Goal: Task Accomplishment & Management: Complete application form

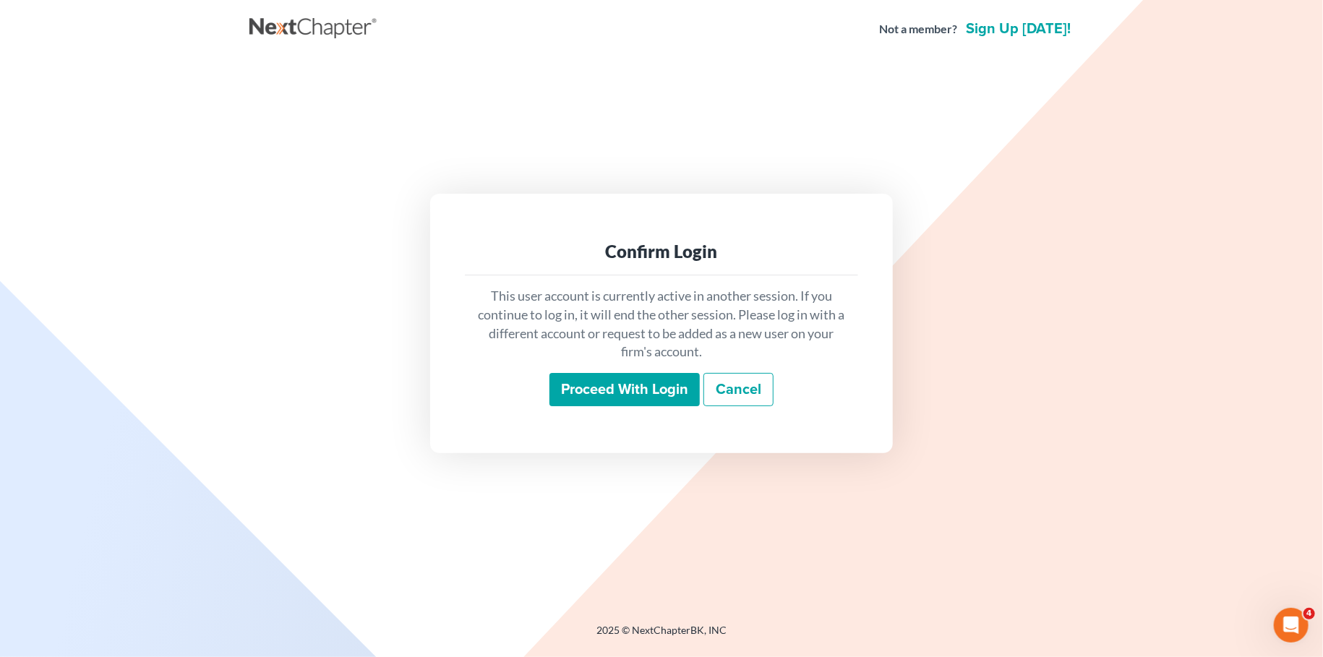
click at [607, 389] on input "Proceed with login" at bounding box center [624, 389] width 150 height 33
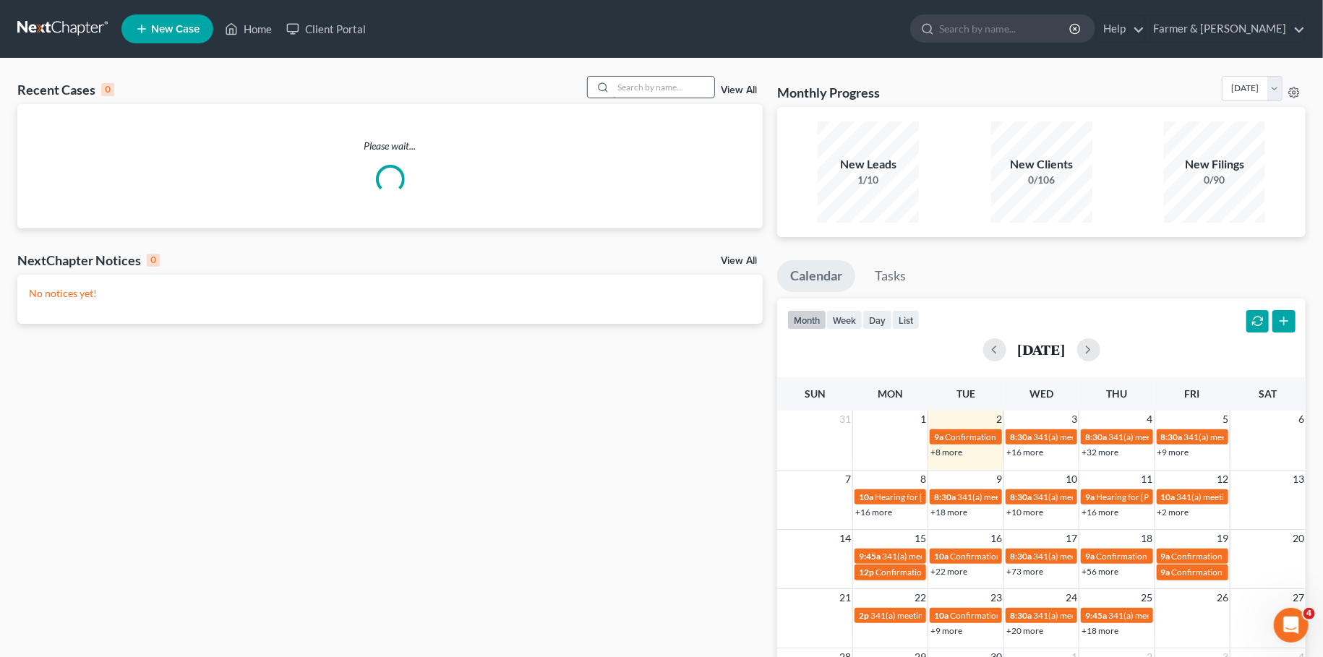
click at [630, 88] on input "search" at bounding box center [663, 87] width 101 height 21
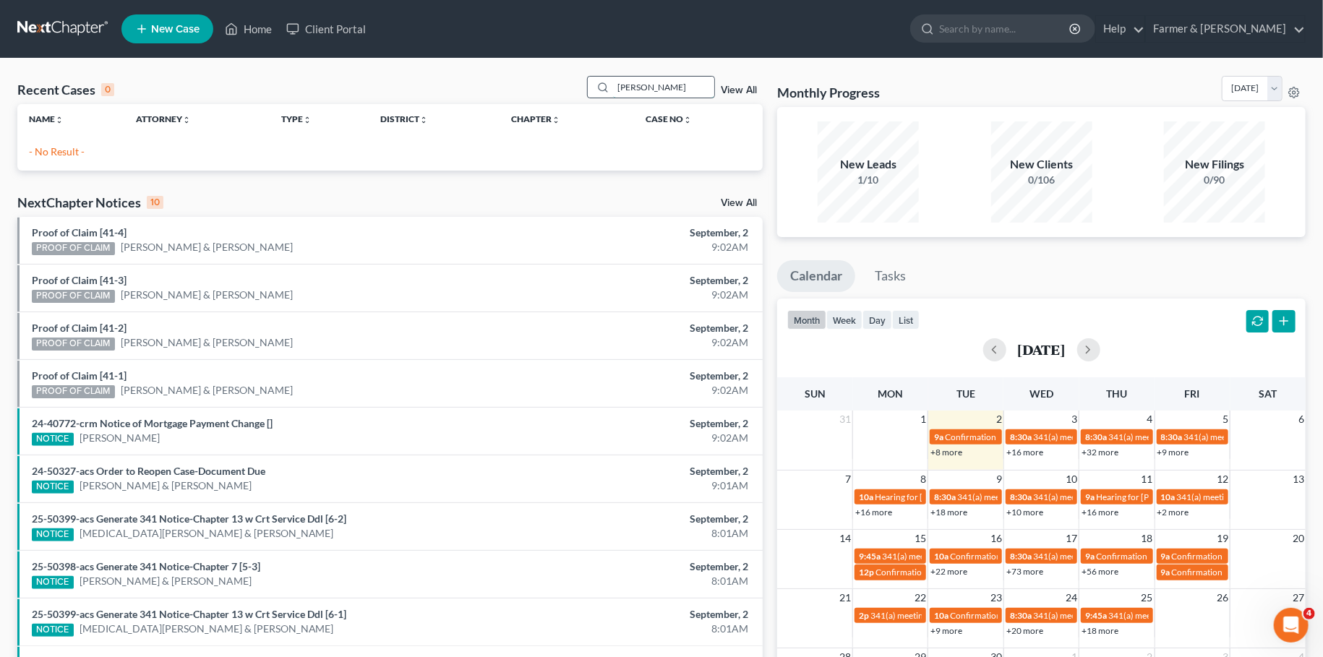
drag, startPoint x: 665, startPoint y: 90, endPoint x: 572, endPoint y: 88, distance: 93.3
click at [613, 88] on input "[PERSON_NAME]" at bounding box center [663, 87] width 101 height 21
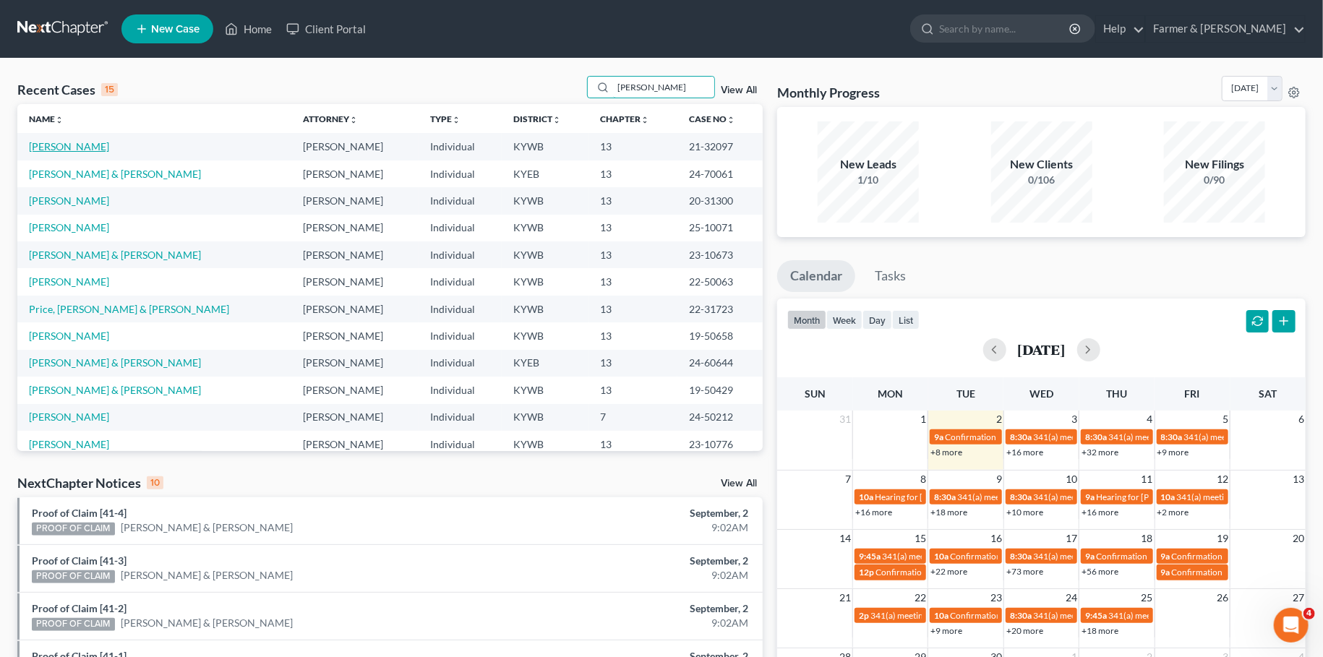
type input "[PERSON_NAME]"
click at [69, 147] on link "[PERSON_NAME]" at bounding box center [69, 146] width 80 height 12
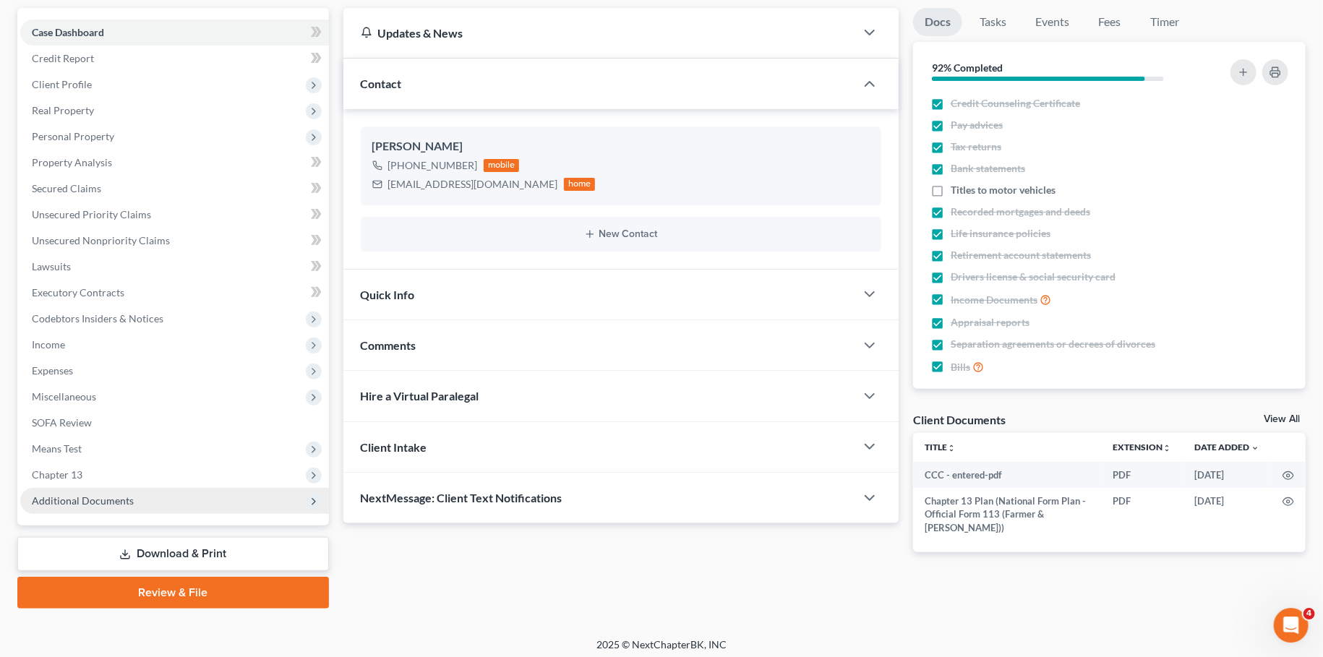
scroll to position [135, 0]
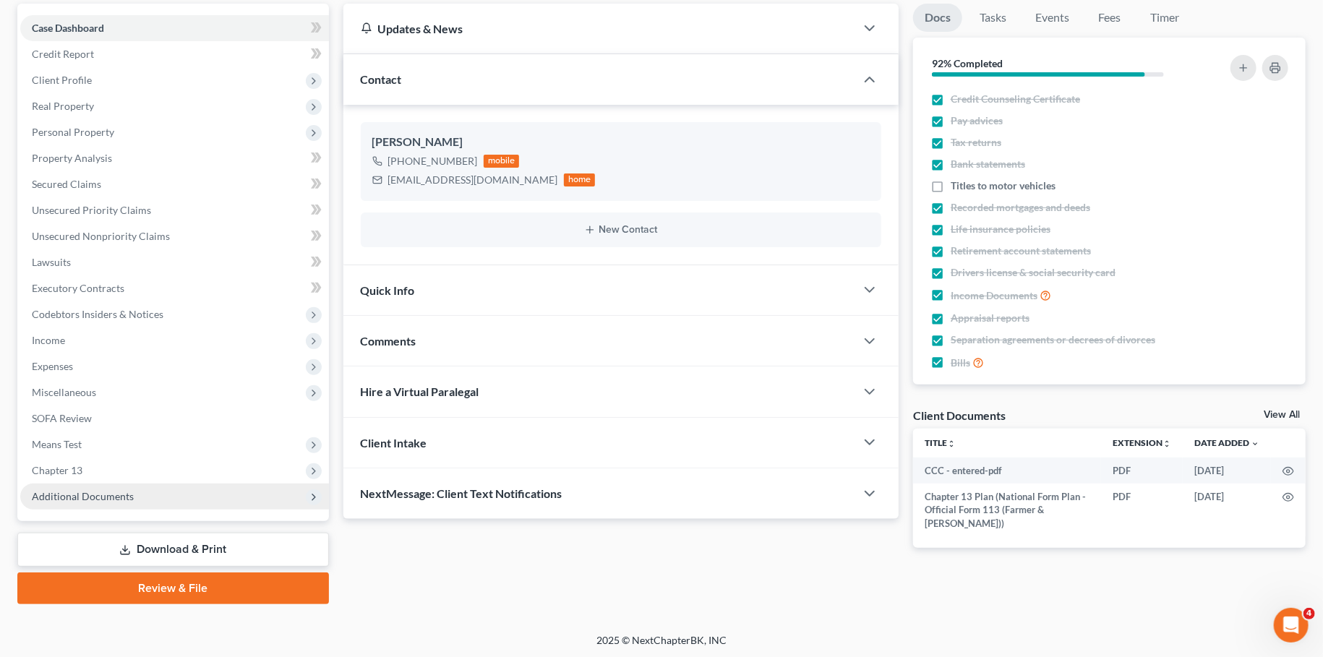
click at [87, 502] on span "Additional Documents" at bounding box center [174, 497] width 309 height 26
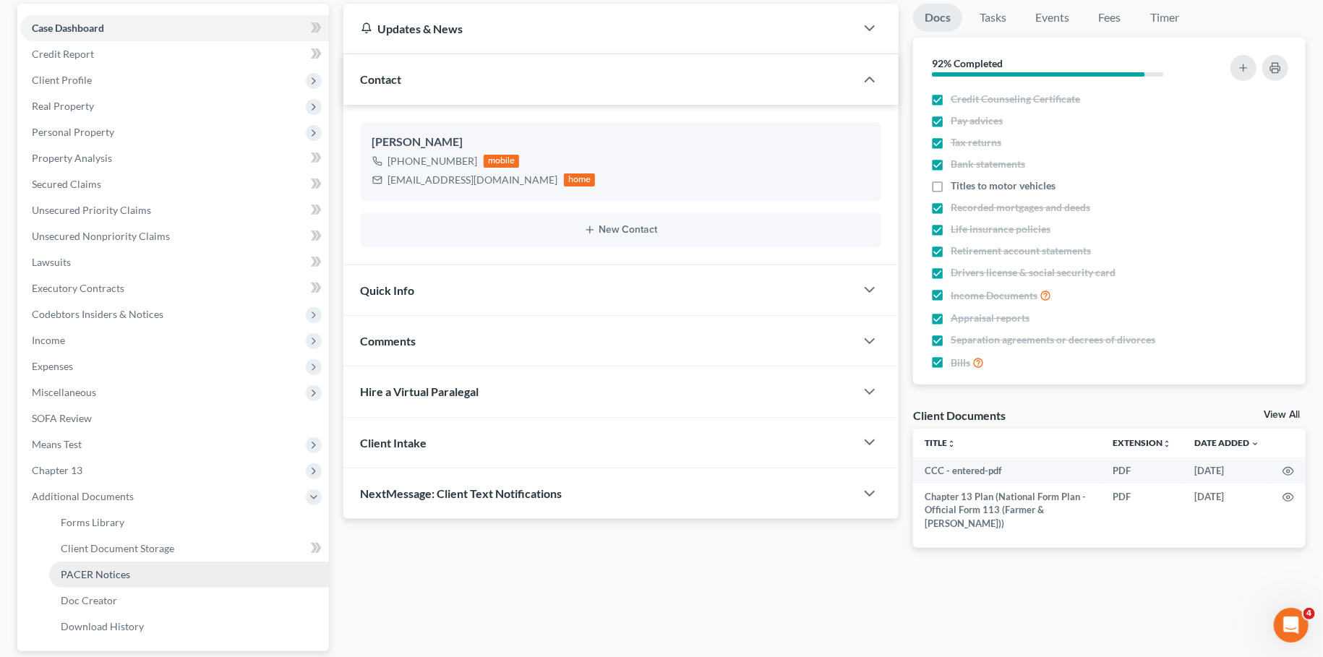
click at [85, 570] on span "PACER Notices" at bounding box center [95, 574] width 69 height 12
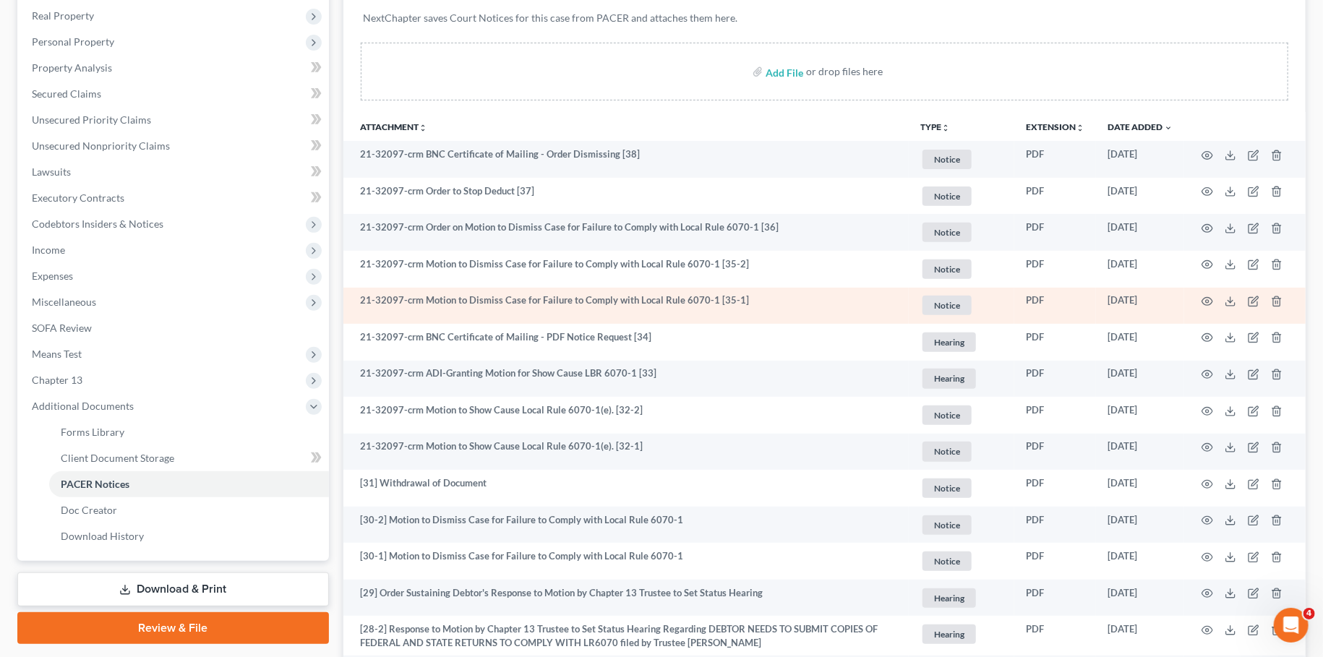
scroll to position [254, 0]
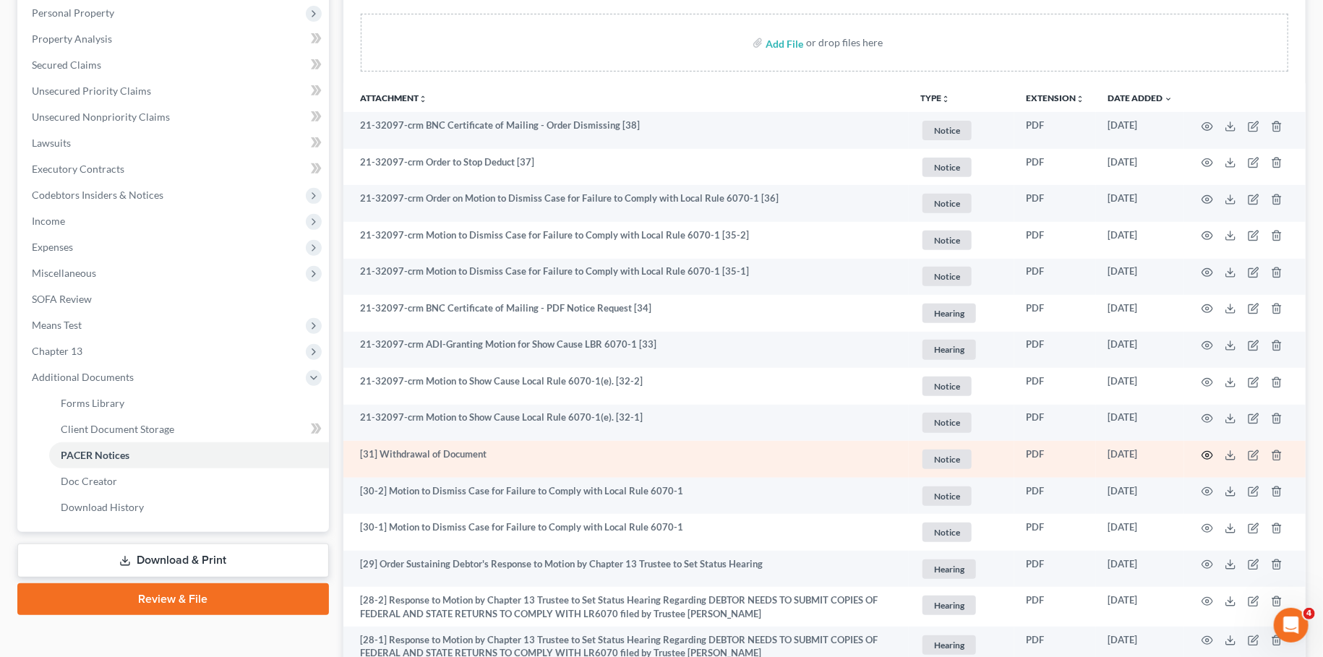
click at [1209, 454] on circle "button" at bounding box center [1207, 455] width 3 height 3
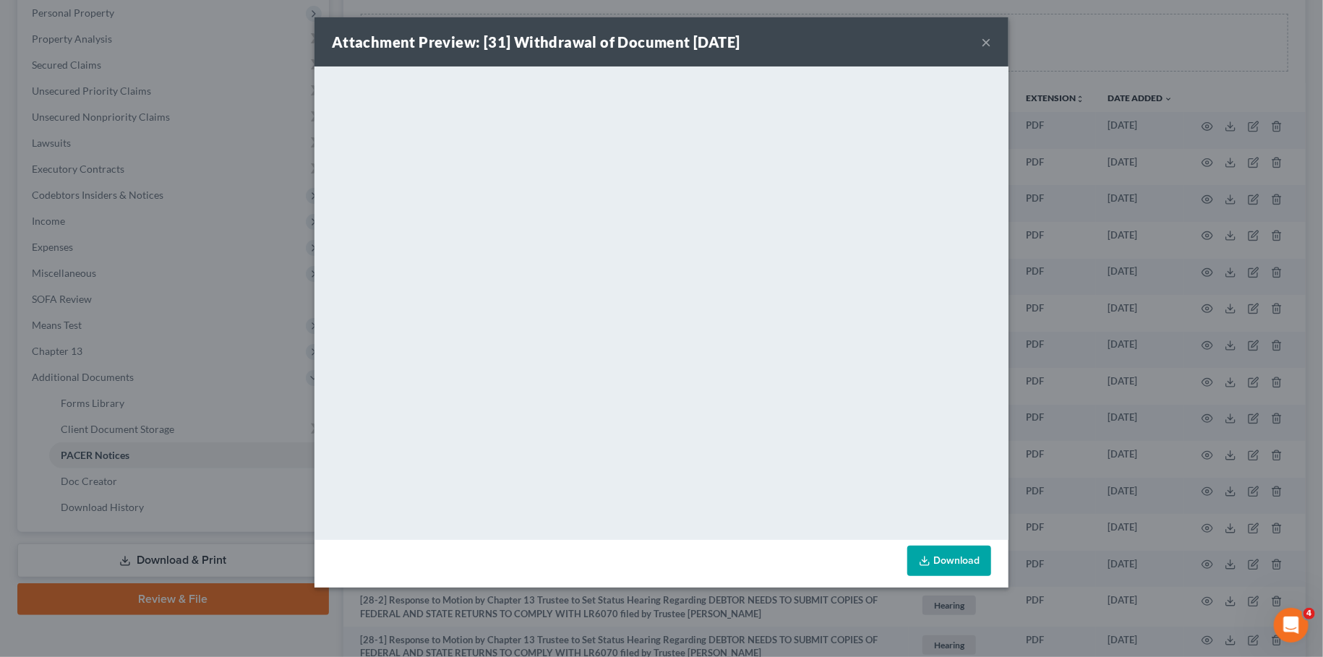
click at [985, 43] on button "×" at bounding box center [986, 41] width 10 height 17
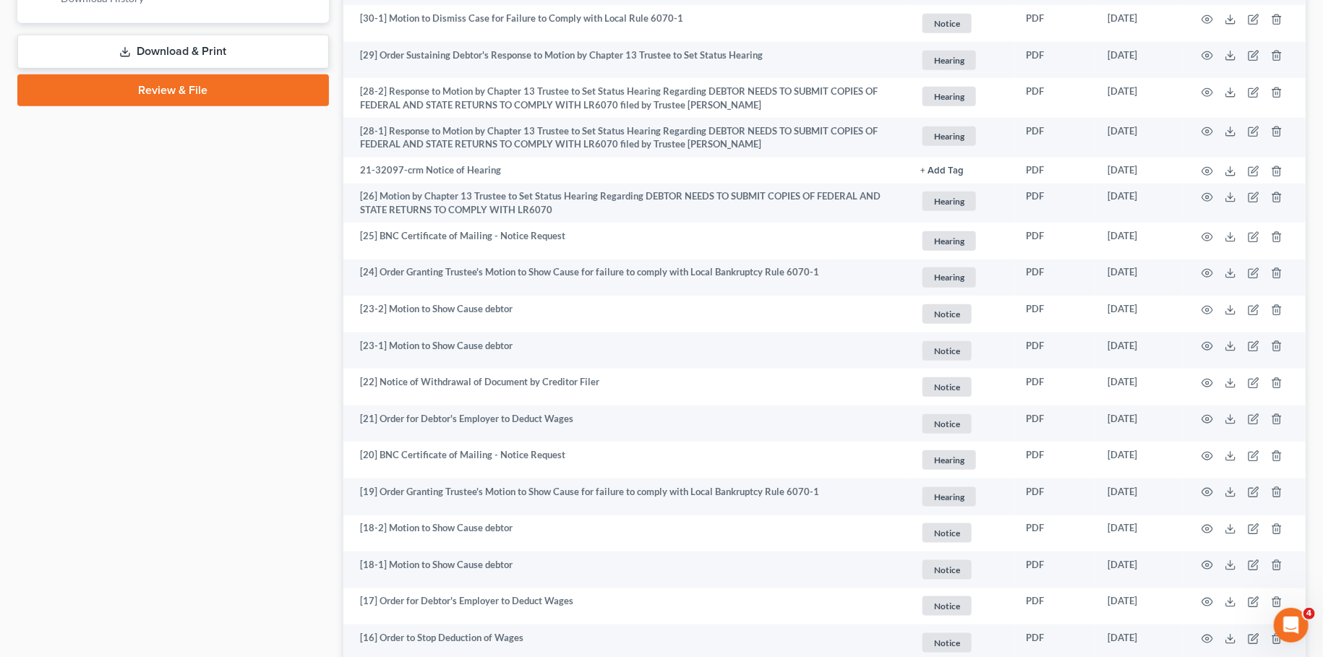
scroll to position [0, 0]
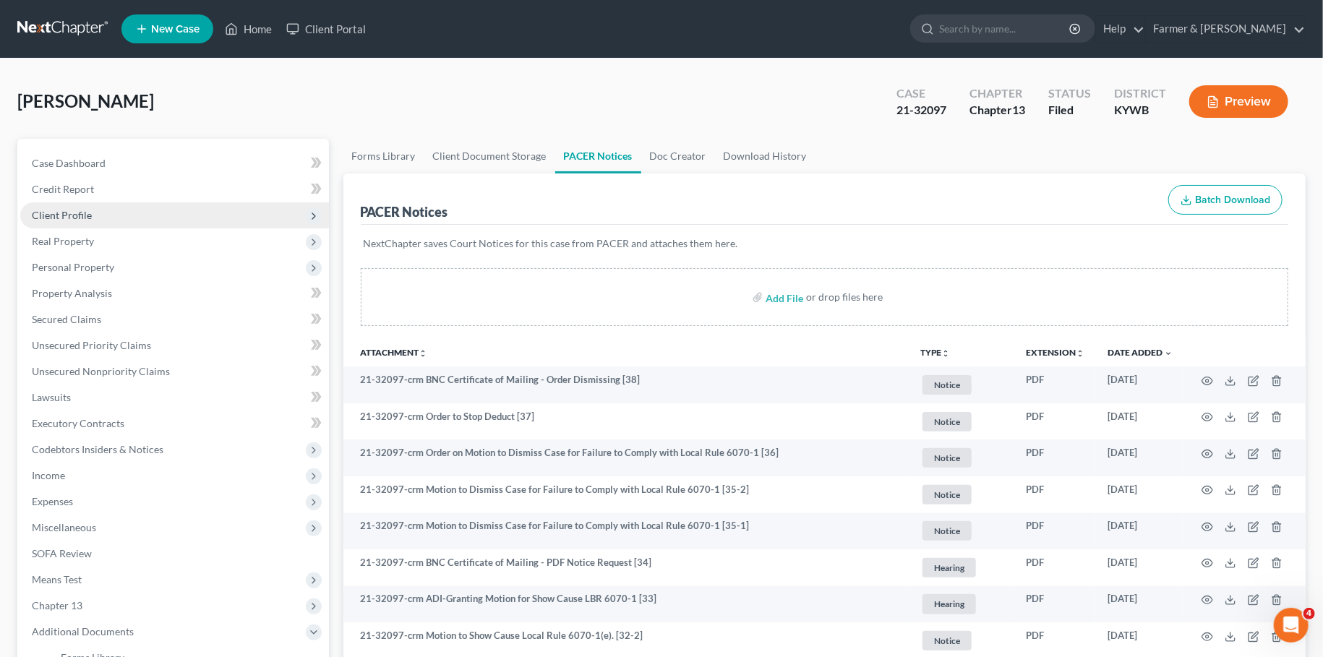
click at [136, 215] on span "Client Profile" at bounding box center [174, 215] width 309 height 26
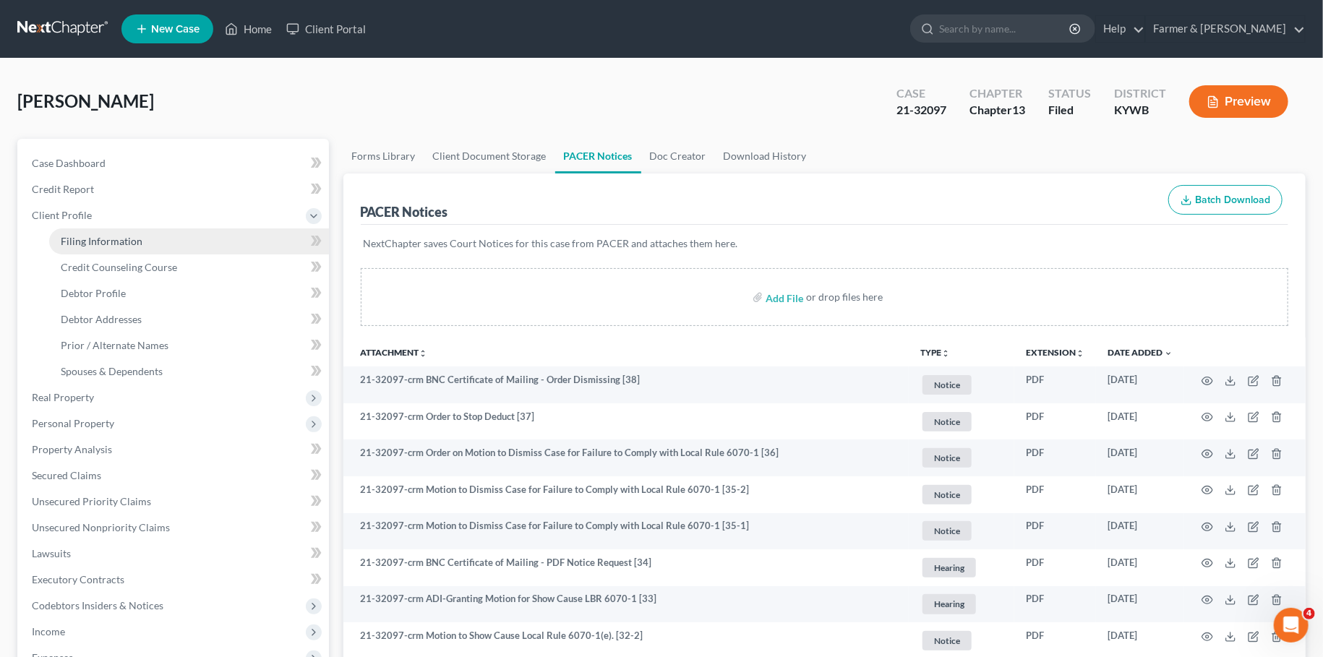
click at [130, 236] on span "Filing Information" at bounding box center [102, 241] width 82 height 12
select select "1"
select select "0"
select select "3"
